Goal: Navigation & Orientation: Go to known website

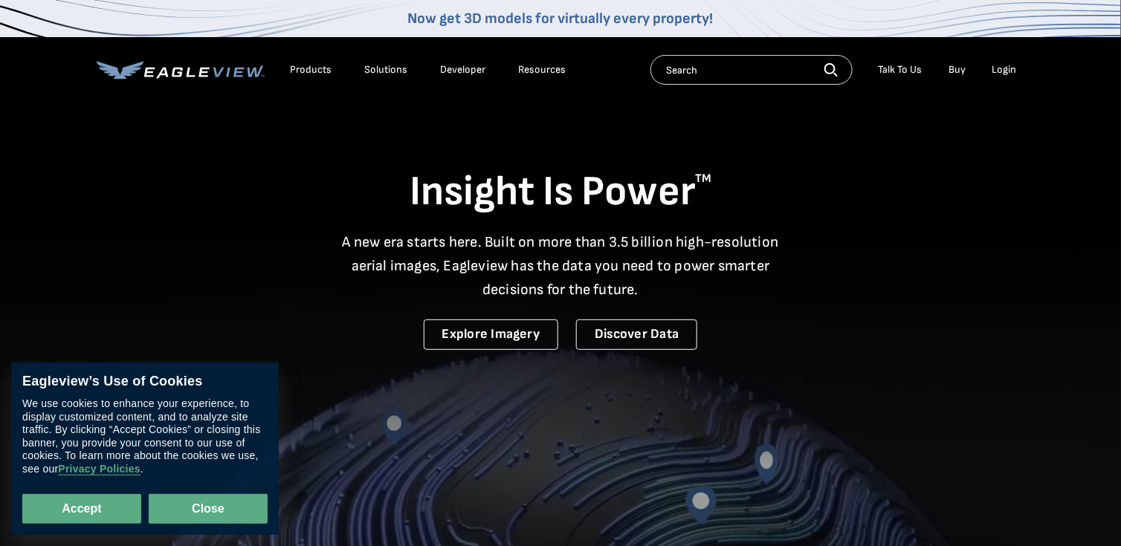
click at [213, 511] on button "Close" at bounding box center [208, 509] width 119 height 30
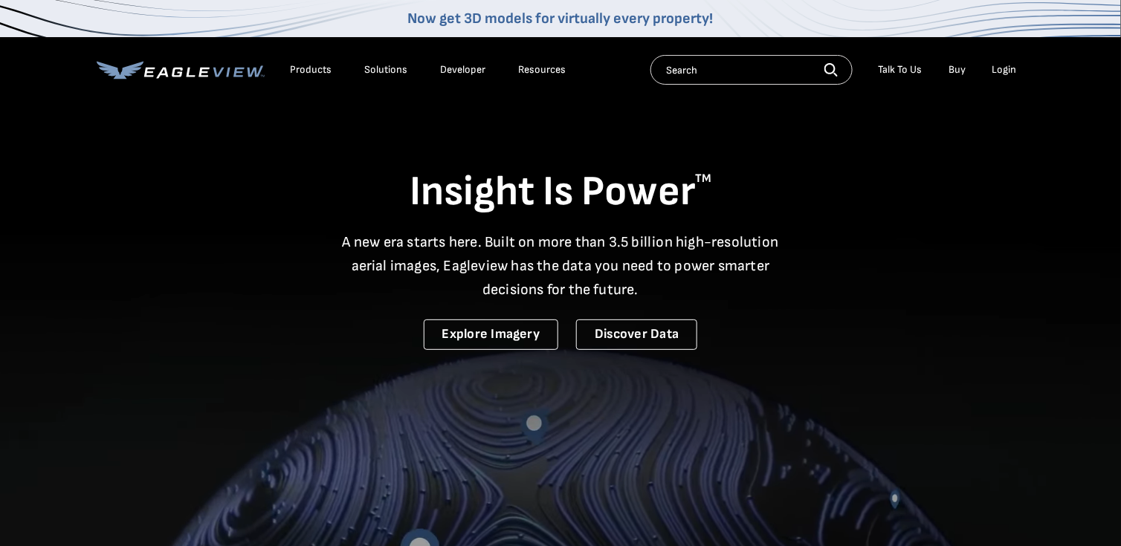
click at [996, 71] on div "Login" at bounding box center [1004, 69] width 25 height 13
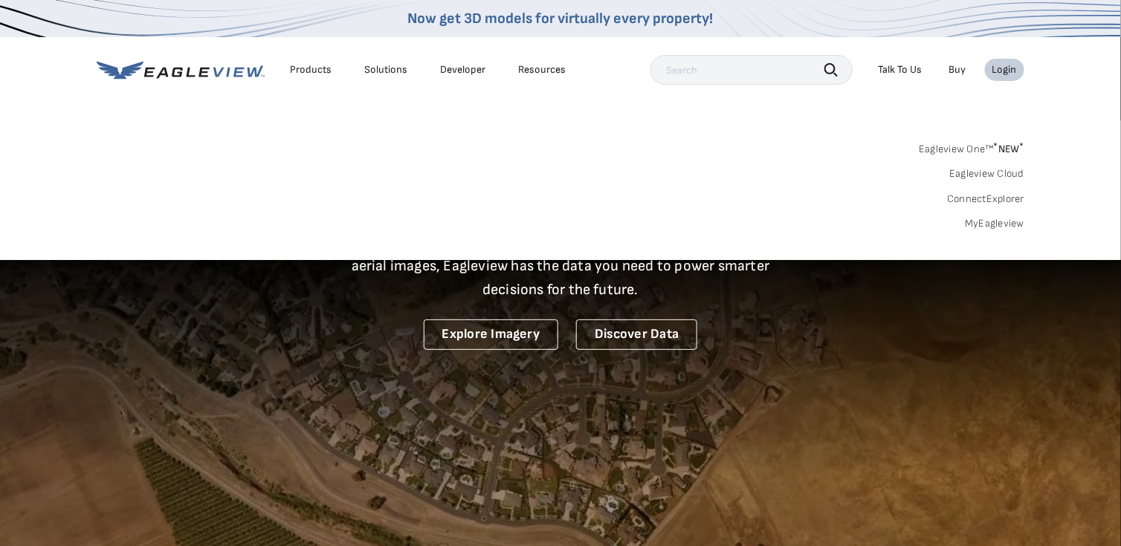
click at [996, 148] on sup "*" at bounding box center [995, 146] width 4 height 13
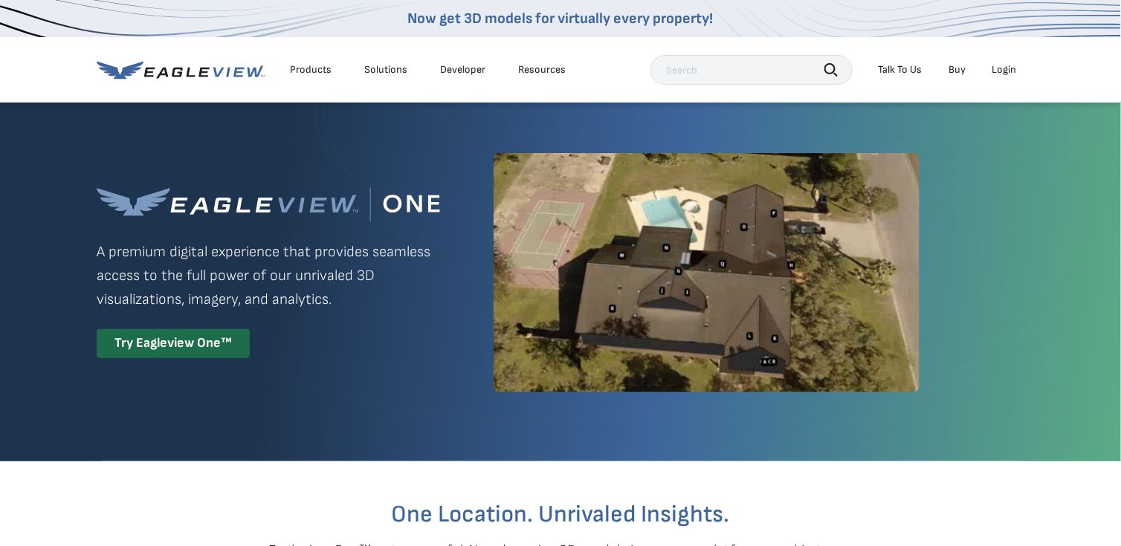
scroll to position [149, 0]
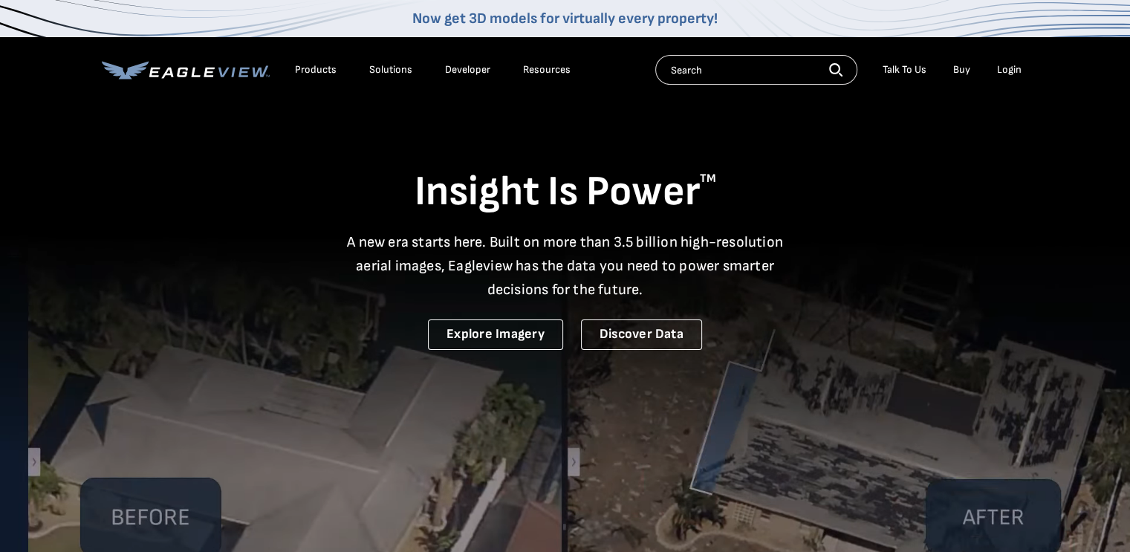
click at [1014, 71] on div "Login" at bounding box center [1009, 69] width 25 height 13
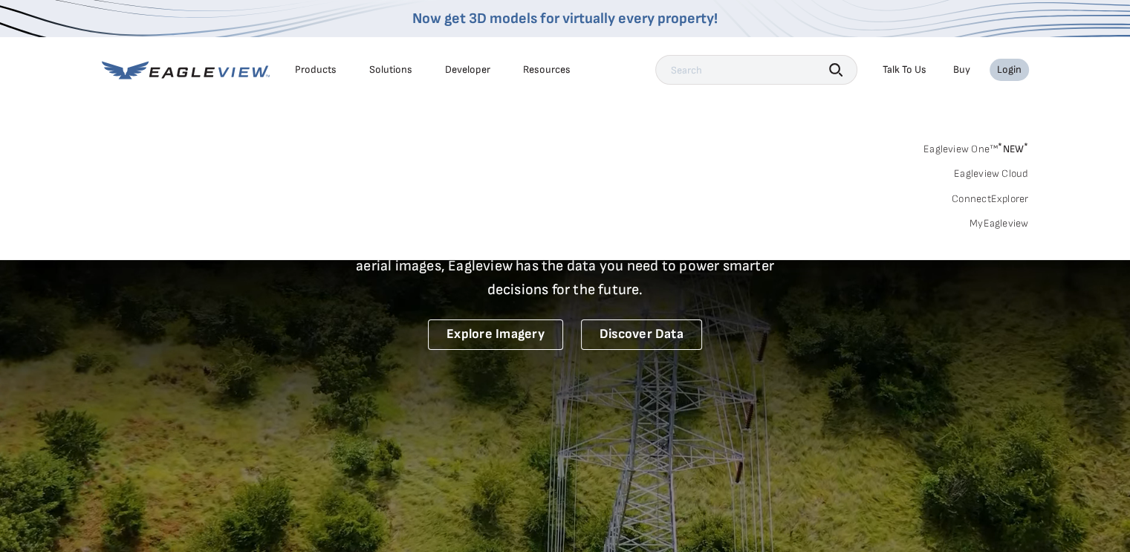
click at [1017, 143] on span "* NEW *" at bounding box center [1013, 149] width 30 height 13
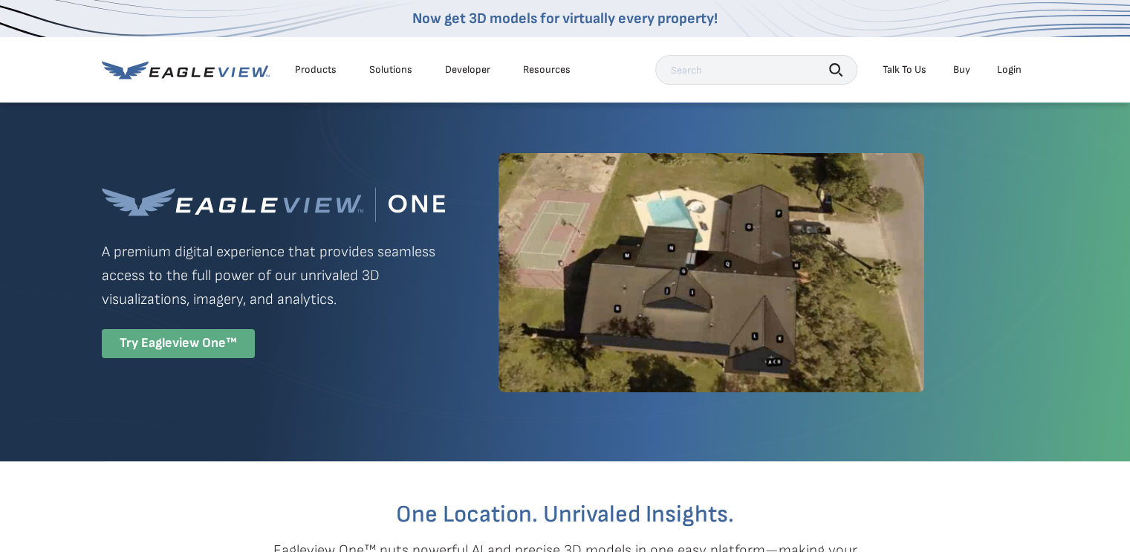
click at [181, 342] on div "Try Eagleview One™" at bounding box center [178, 343] width 153 height 29
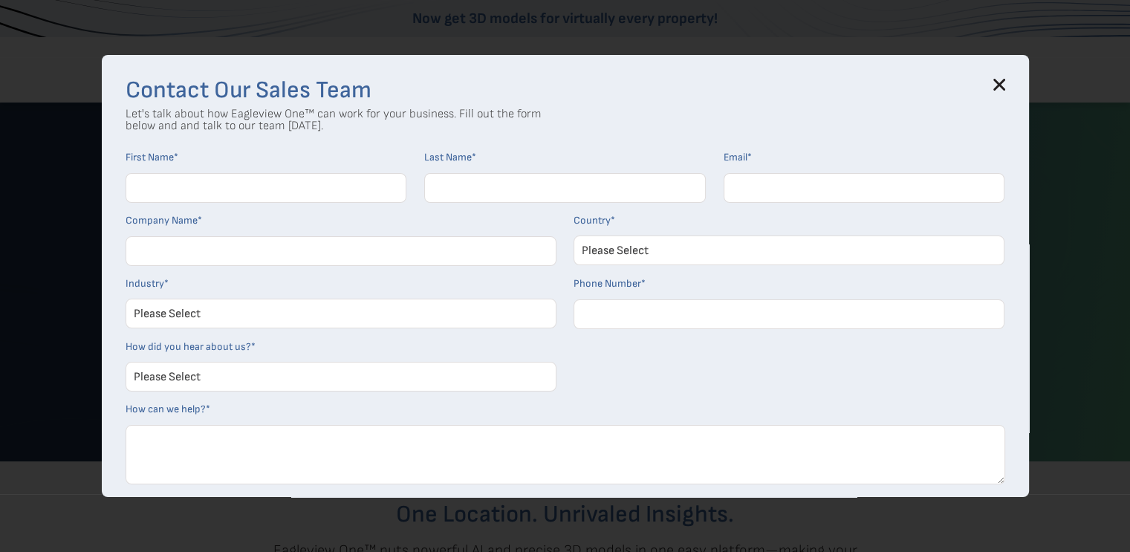
click at [1003, 88] on icon at bounding box center [999, 85] width 12 height 12
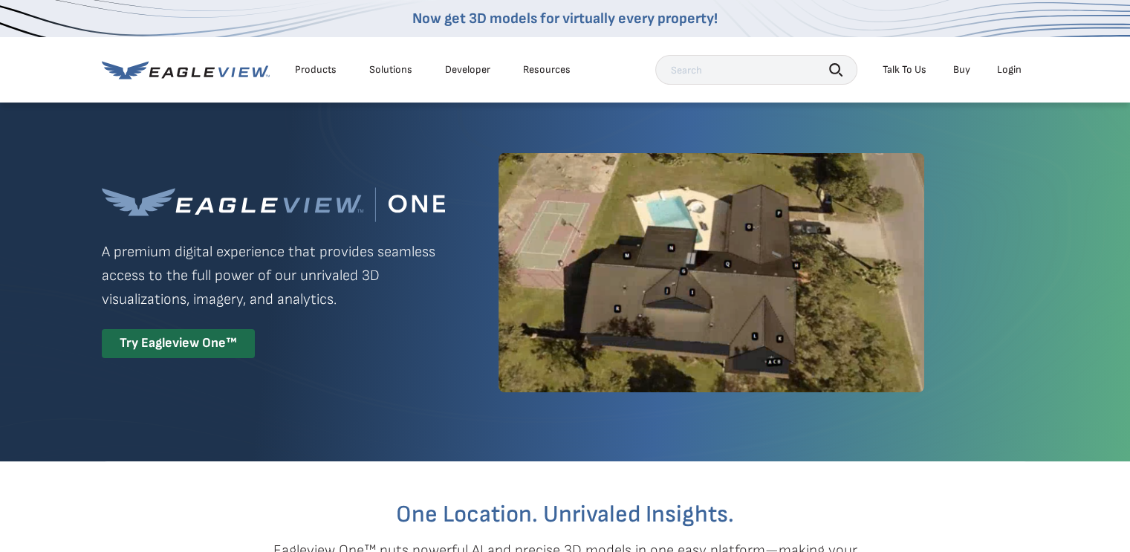
click at [1006, 65] on div "Login" at bounding box center [1009, 69] width 25 height 13
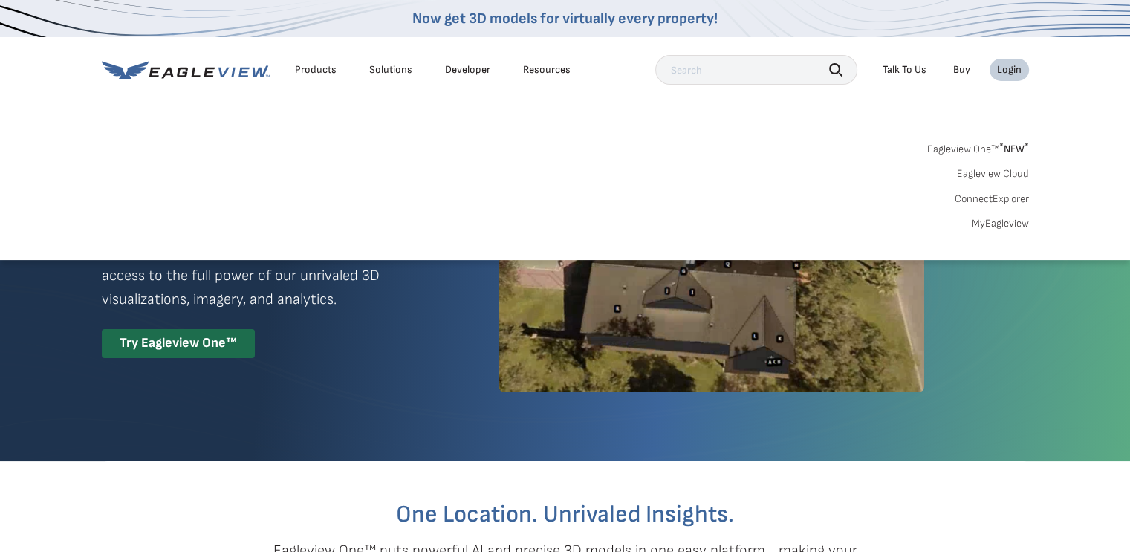
click at [991, 195] on link "ConnectExplorer" at bounding box center [992, 198] width 74 height 13
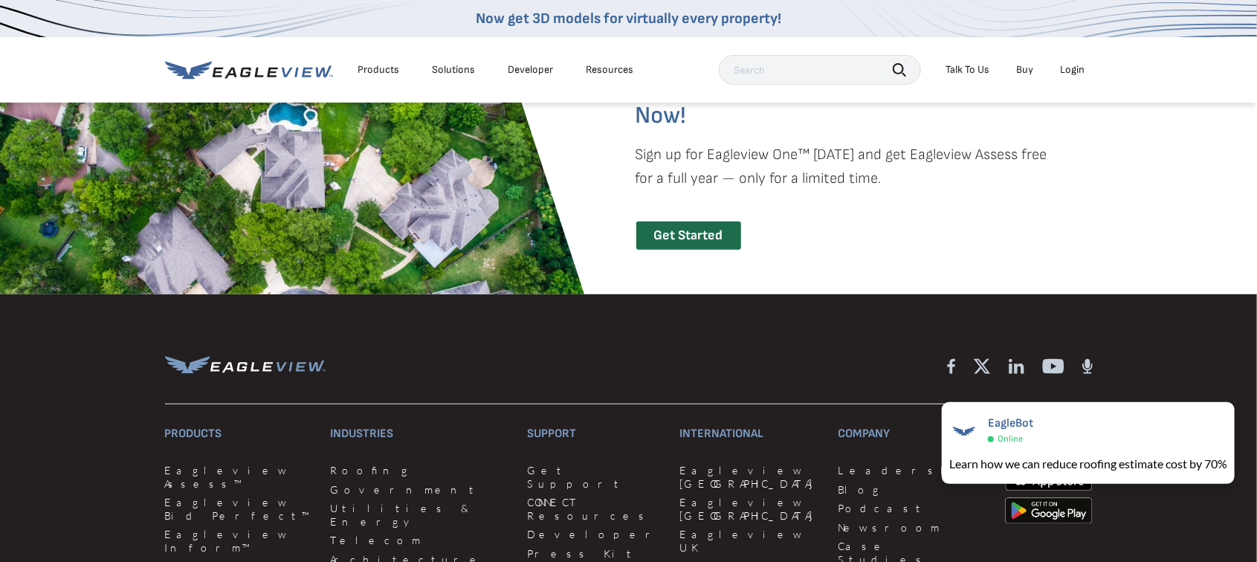
scroll to position [3207, 0]
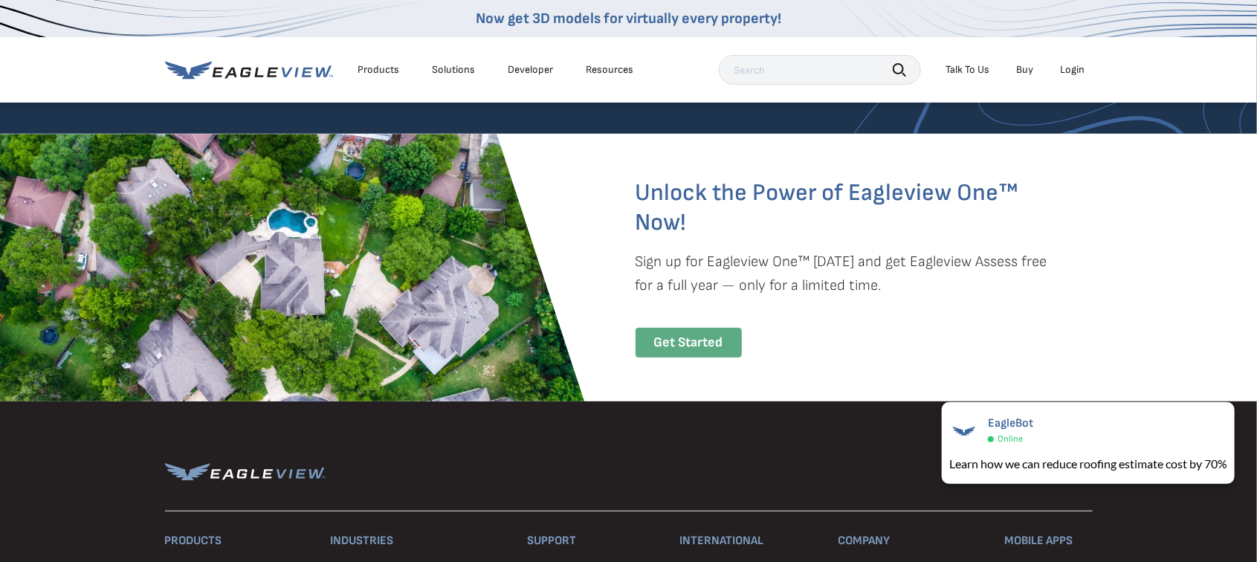
click at [681, 328] on div "Get Started" at bounding box center [688, 343] width 106 height 30
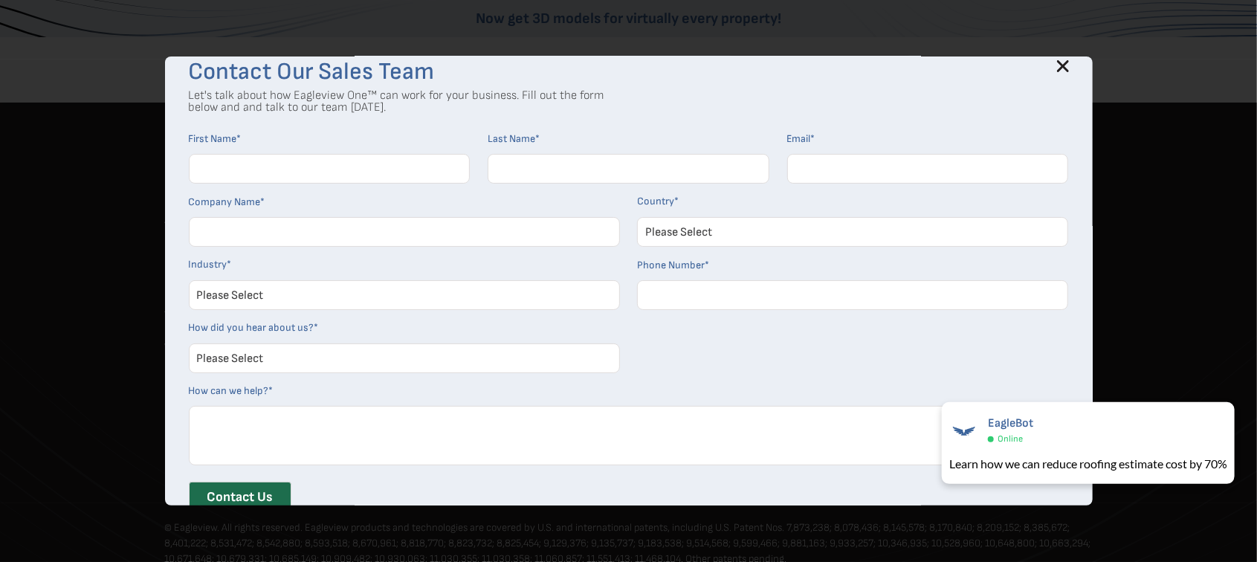
scroll to position [0, 0]
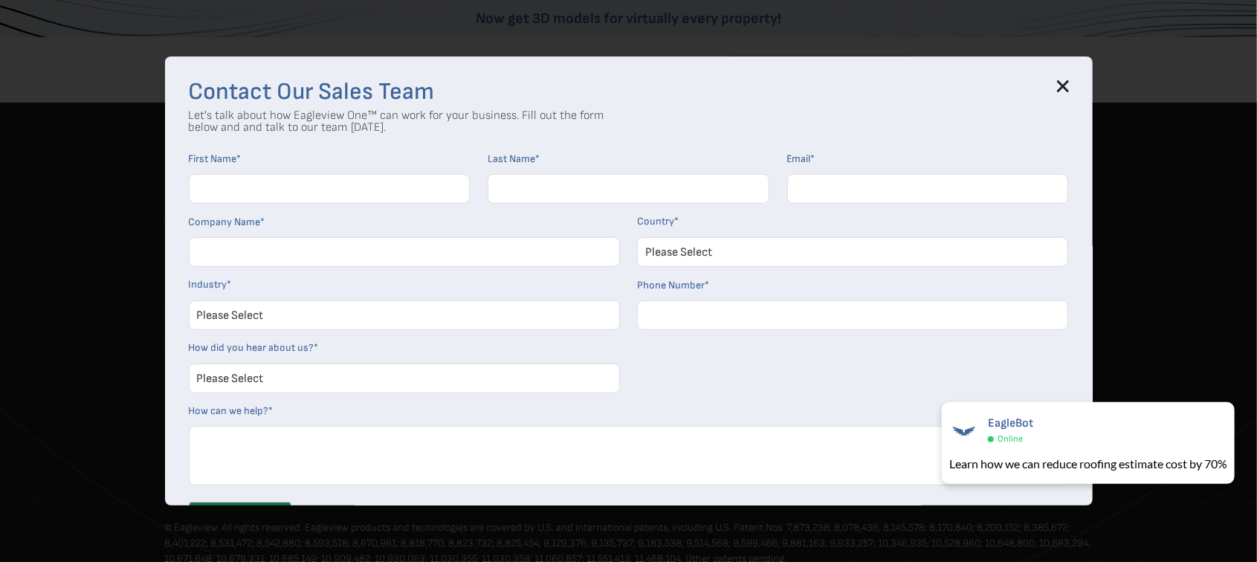
click at [1067, 85] on icon at bounding box center [1062, 86] width 10 height 10
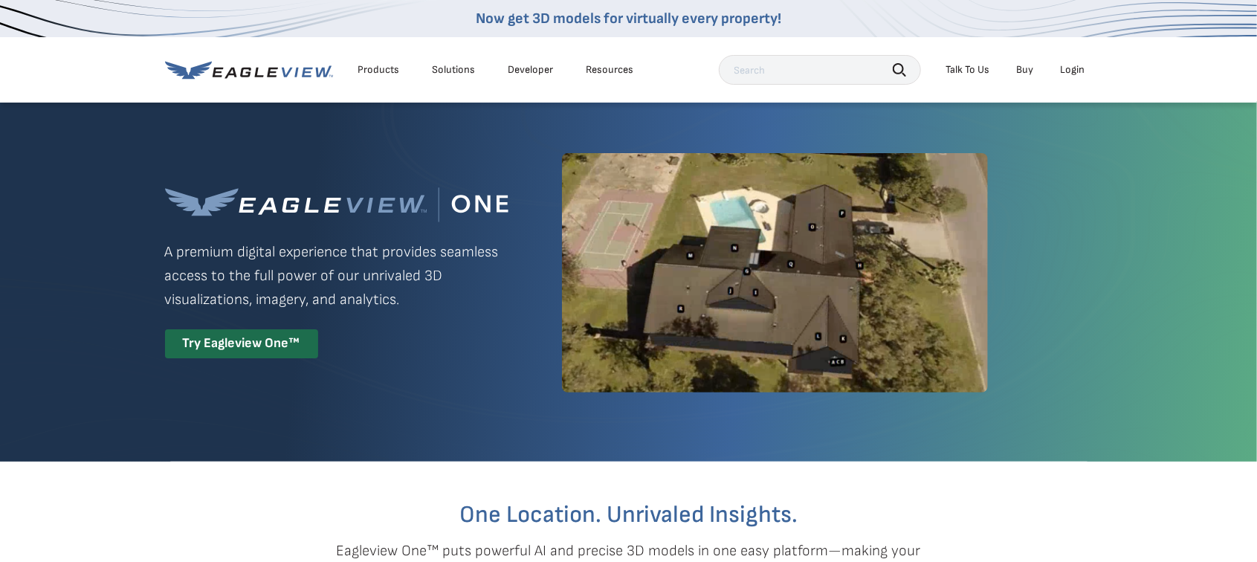
click at [1072, 71] on div "Login" at bounding box center [1072, 69] width 25 height 13
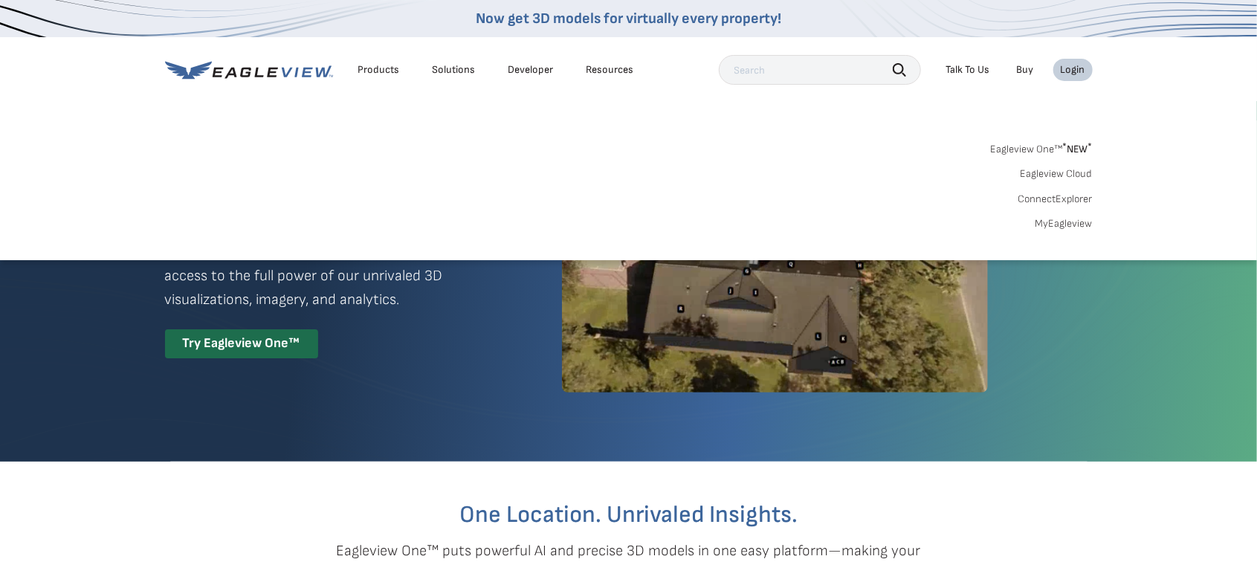
click at [1056, 224] on link "MyEagleview" at bounding box center [1063, 223] width 57 height 13
